Goal: Task Accomplishment & Management: Use online tool/utility

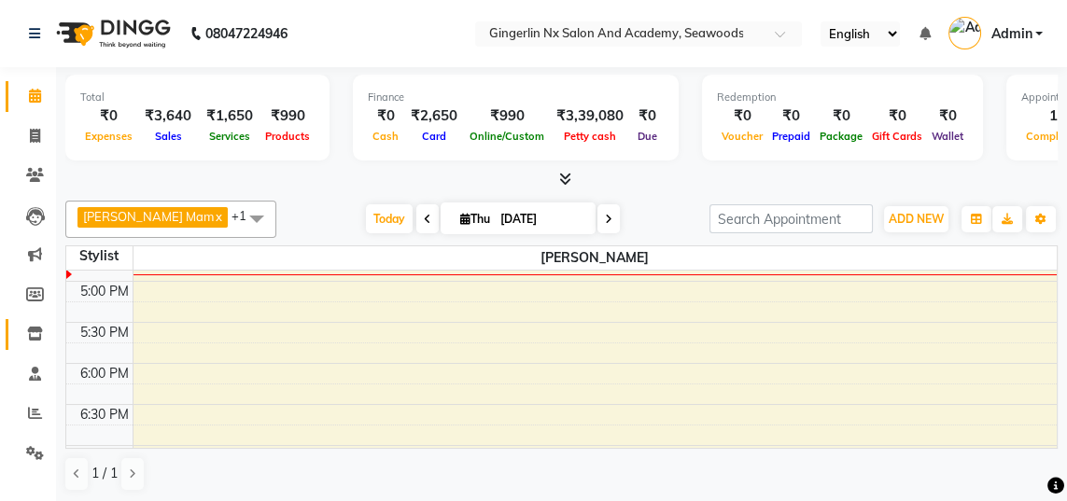
click at [38, 334] on icon at bounding box center [35, 334] width 16 height 14
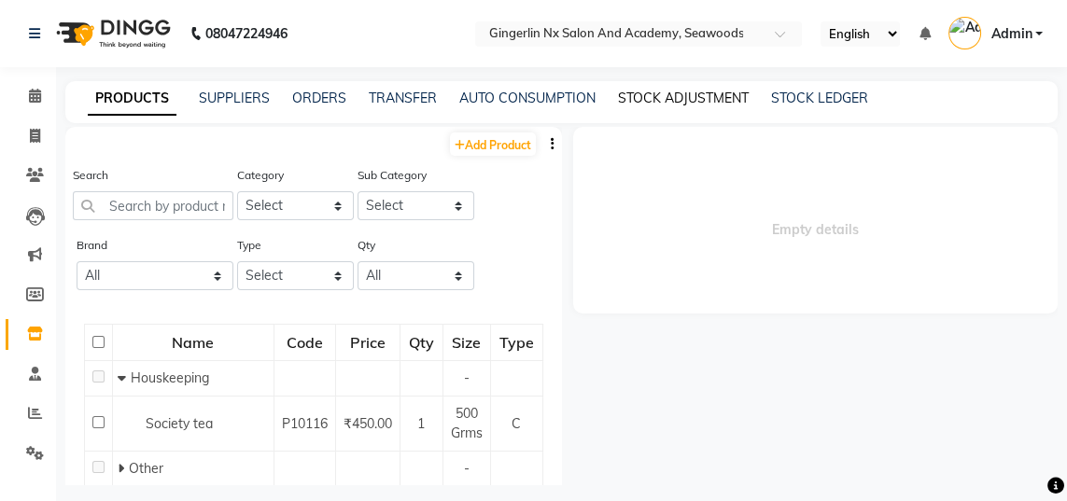
click at [704, 97] on link "STOCK ADJUSTMENT" at bounding box center [683, 98] width 131 height 17
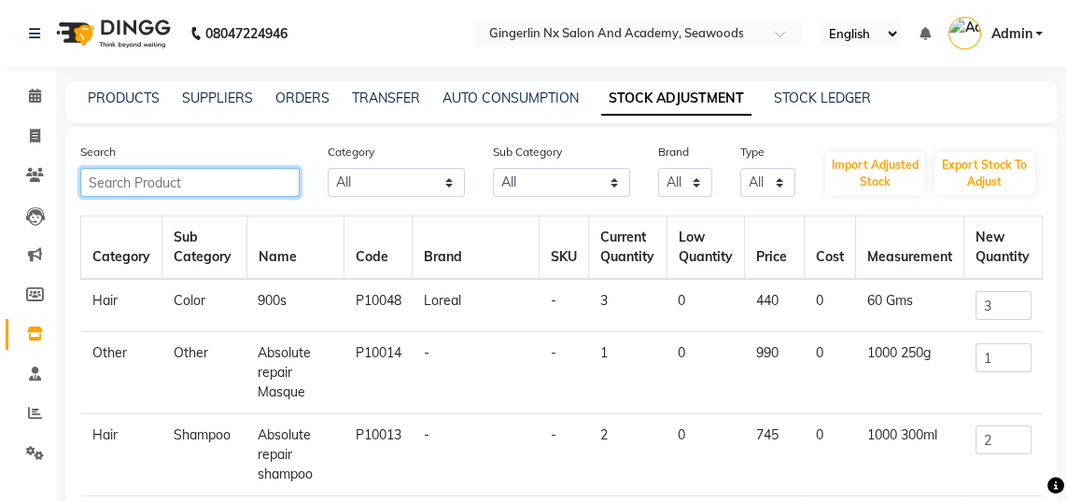
click at [212, 175] on input "text" at bounding box center [189, 182] width 219 height 29
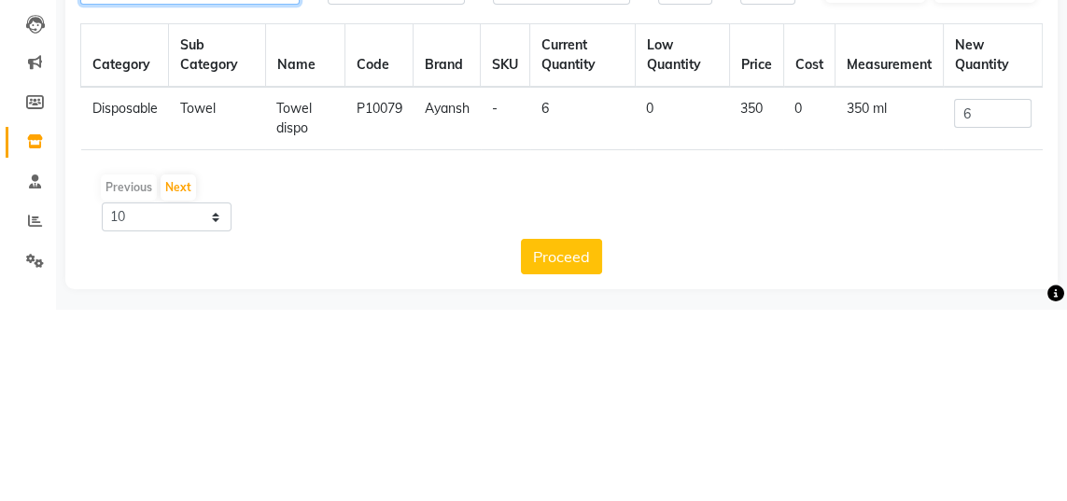
type input "Towel"
click at [984, 313] on input "6" at bounding box center [992, 305] width 77 height 29
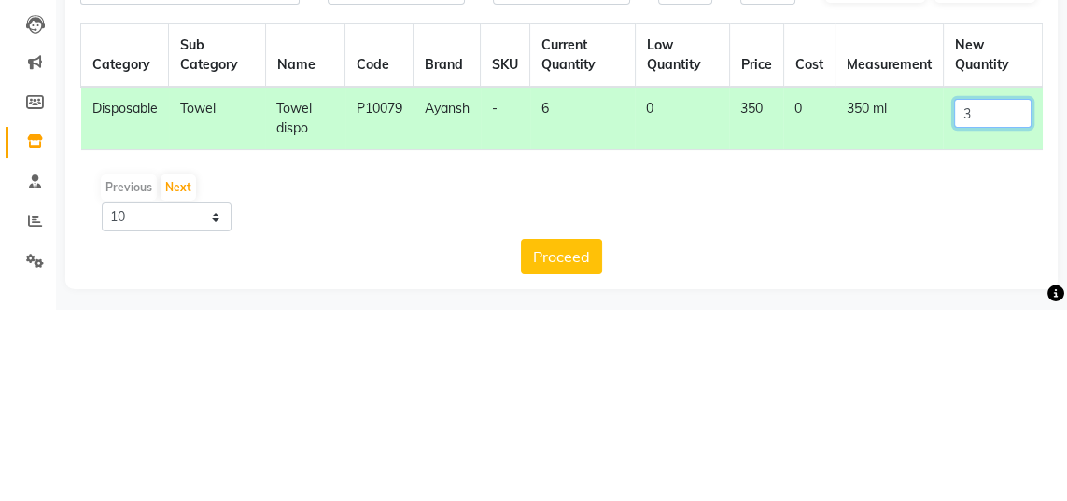
type input "3"
click at [944, 337] on td "3" at bounding box center [991, 310] width 99 height 63
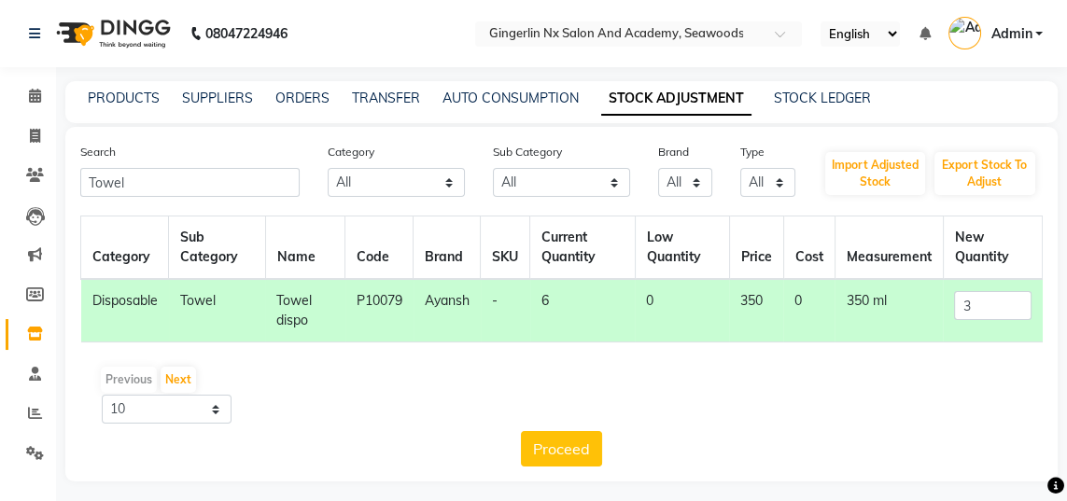
click at [568, 445] on button "Proceed" at bounding box center [561, 448] width 81 height 35
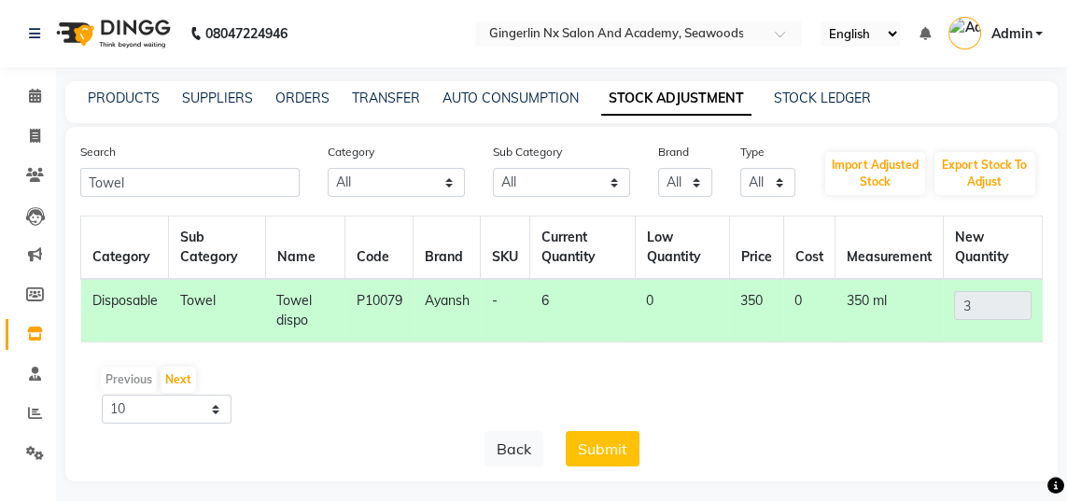
click at [618, 442] on button "Submit" at bounding box center [602, 448] width 74 height 35
